Goal: Task Accomplishment & Management: Use online tool/utility

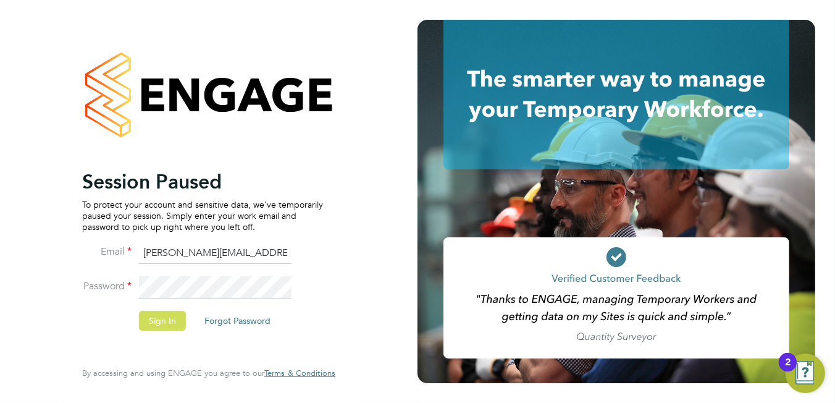
click at [150, 321] on button "Sign In" at bounding box center [162, 321] width 47 height 20
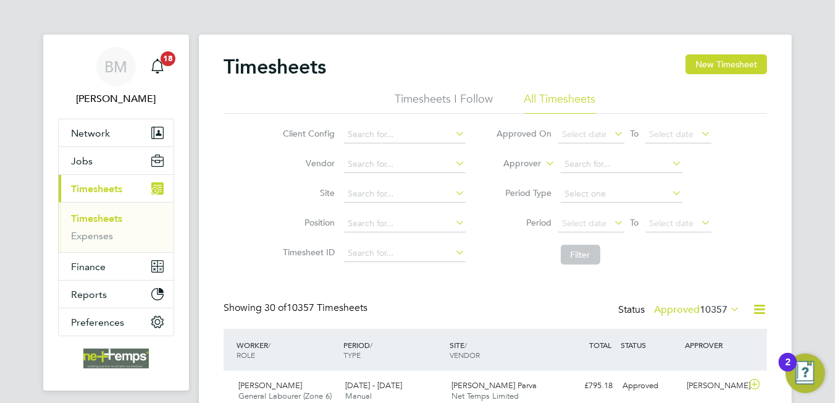
click at [759, 307] on icon at bounding box center [758, 308] width 15 height 15
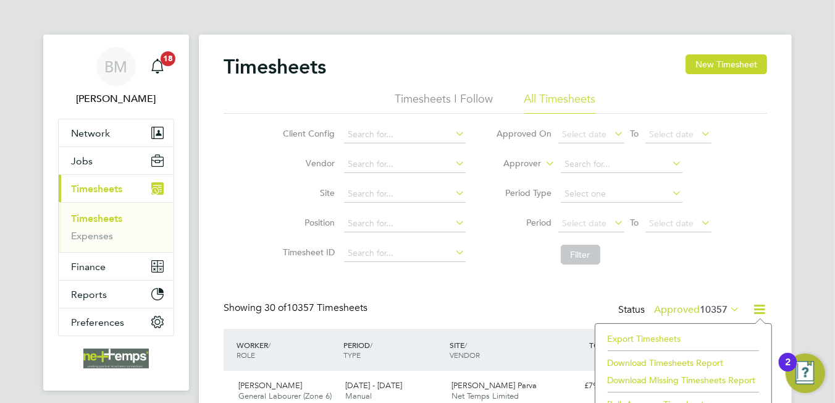
click at [642, 340] on li "Export Timesheets" at bounding box center [683, 338] width 164 height 17
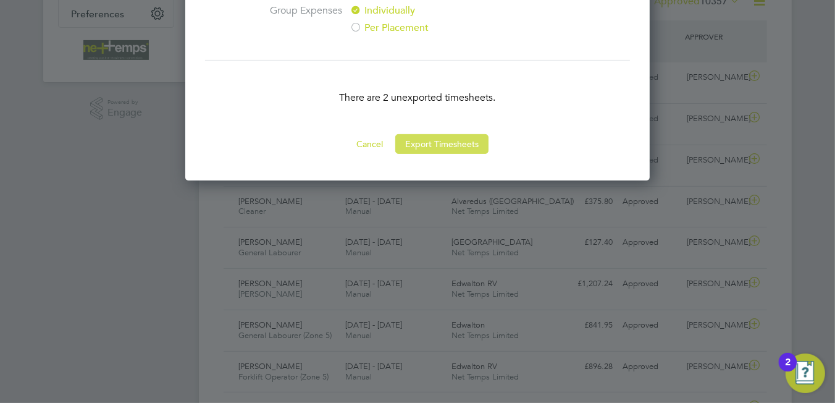
click at [450, 146] on button "Export Timesheets" at bounding box center [441, 144] width 93 height 20
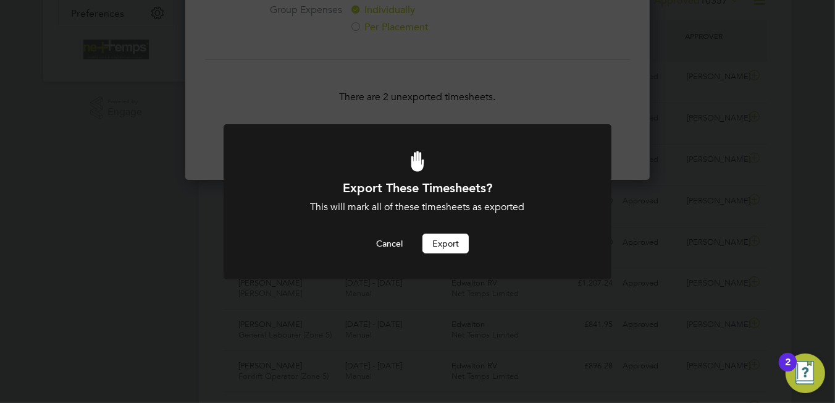
click at [442, 249] on button "Export" at bounding box center [445, 243] width 46 height 20
